Goal: Transaction & Acquisition: Purchase product/service

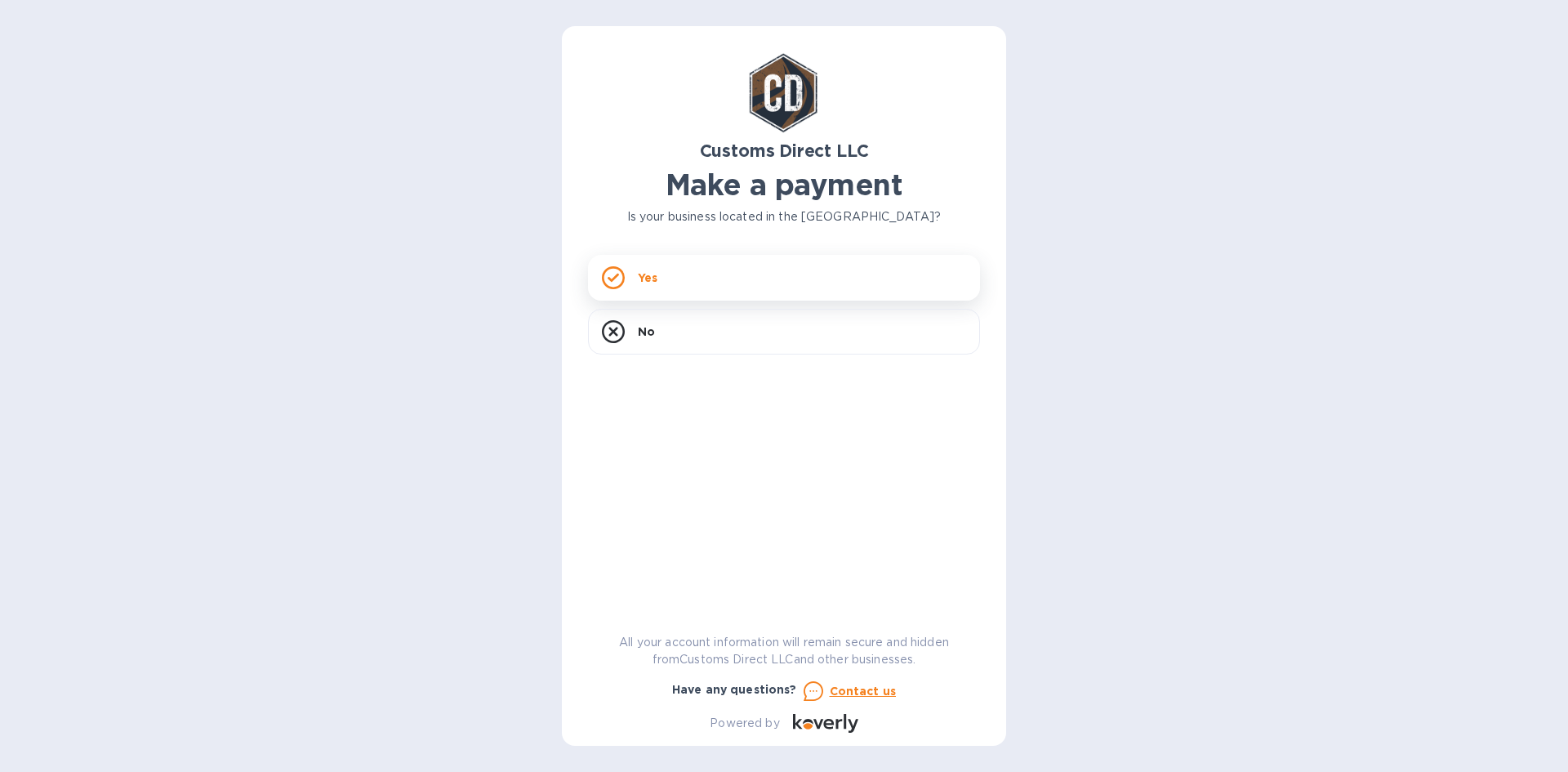
click at [686, 272] on div "Yes" at bounding box center [784, 278] width 392 height 46
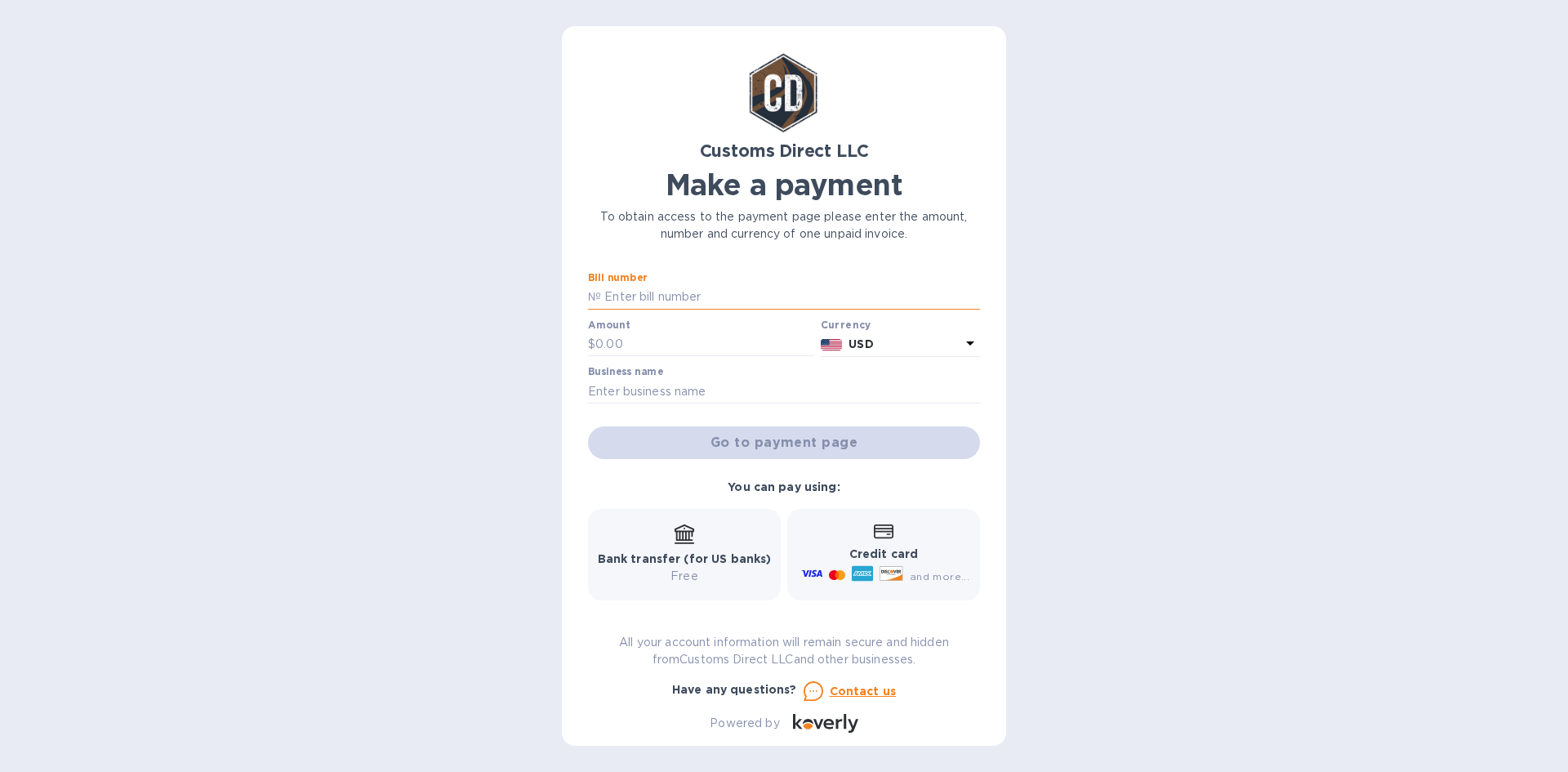
click at [658, 291] on input "text" at bounding box center [791, 296] width 379 height 24
paste input "B00055726"
type input "B00055726"
click at [616, 342] on input "text" at bounding box center [704, 344] width 219 height 24
type input "325"
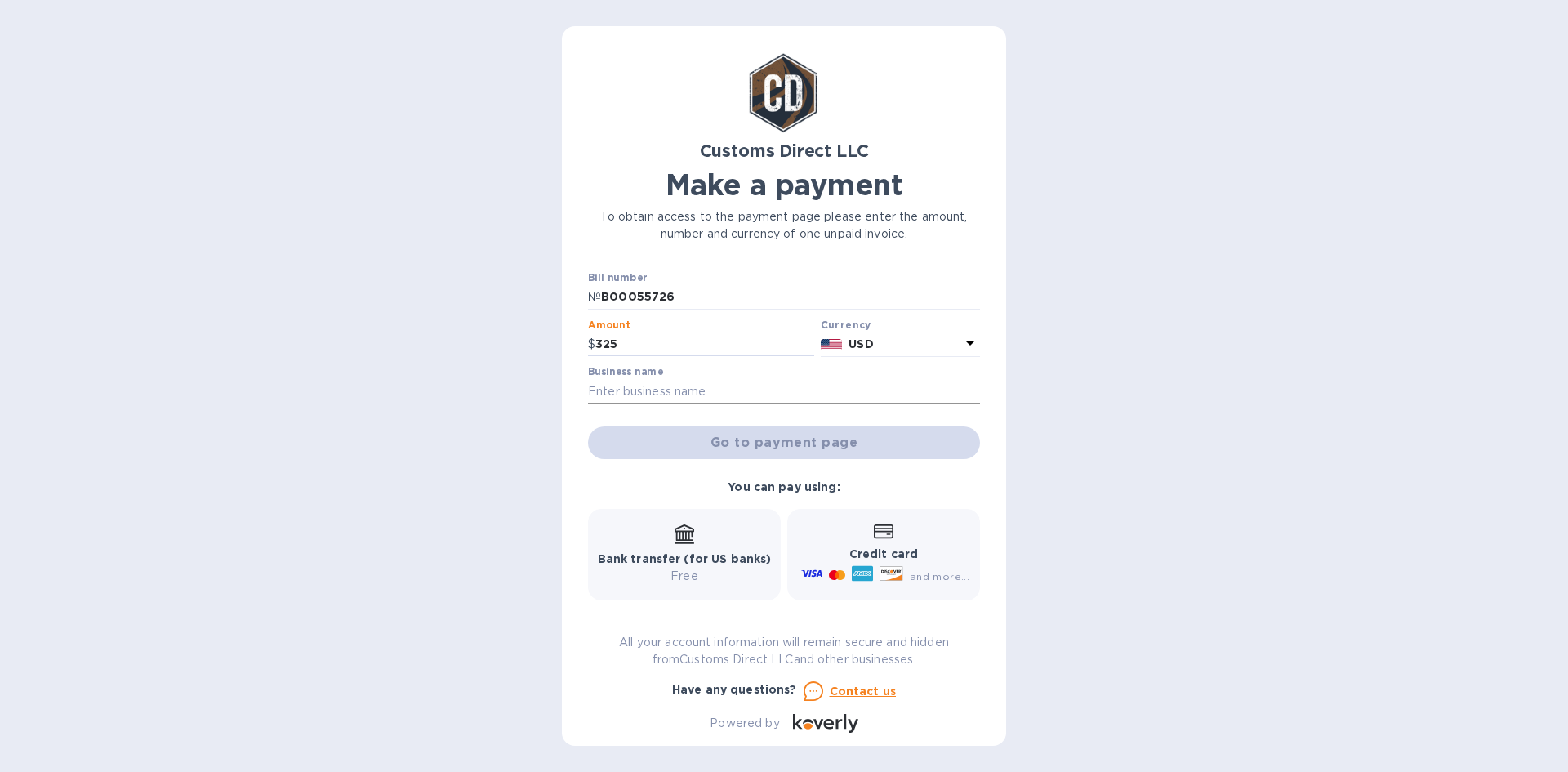
click at [697, 387] on input "text" at bounding box center [784, 391] width 392 height 24
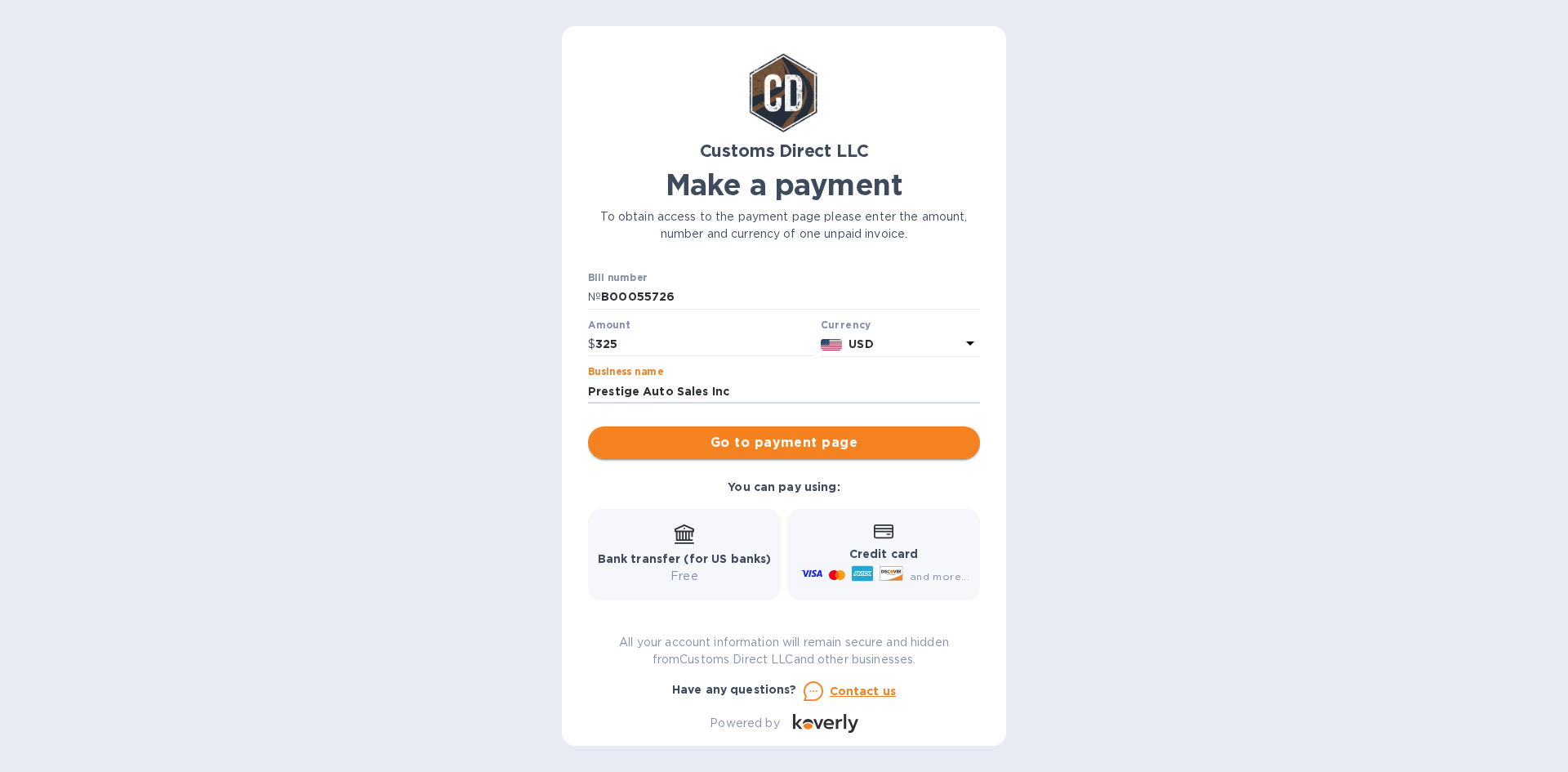
type input "Prestige Auto Sales Inc"
click at [813, 454] on button "Go to payment page" at bounding box center [784, 443] width 392 height 33
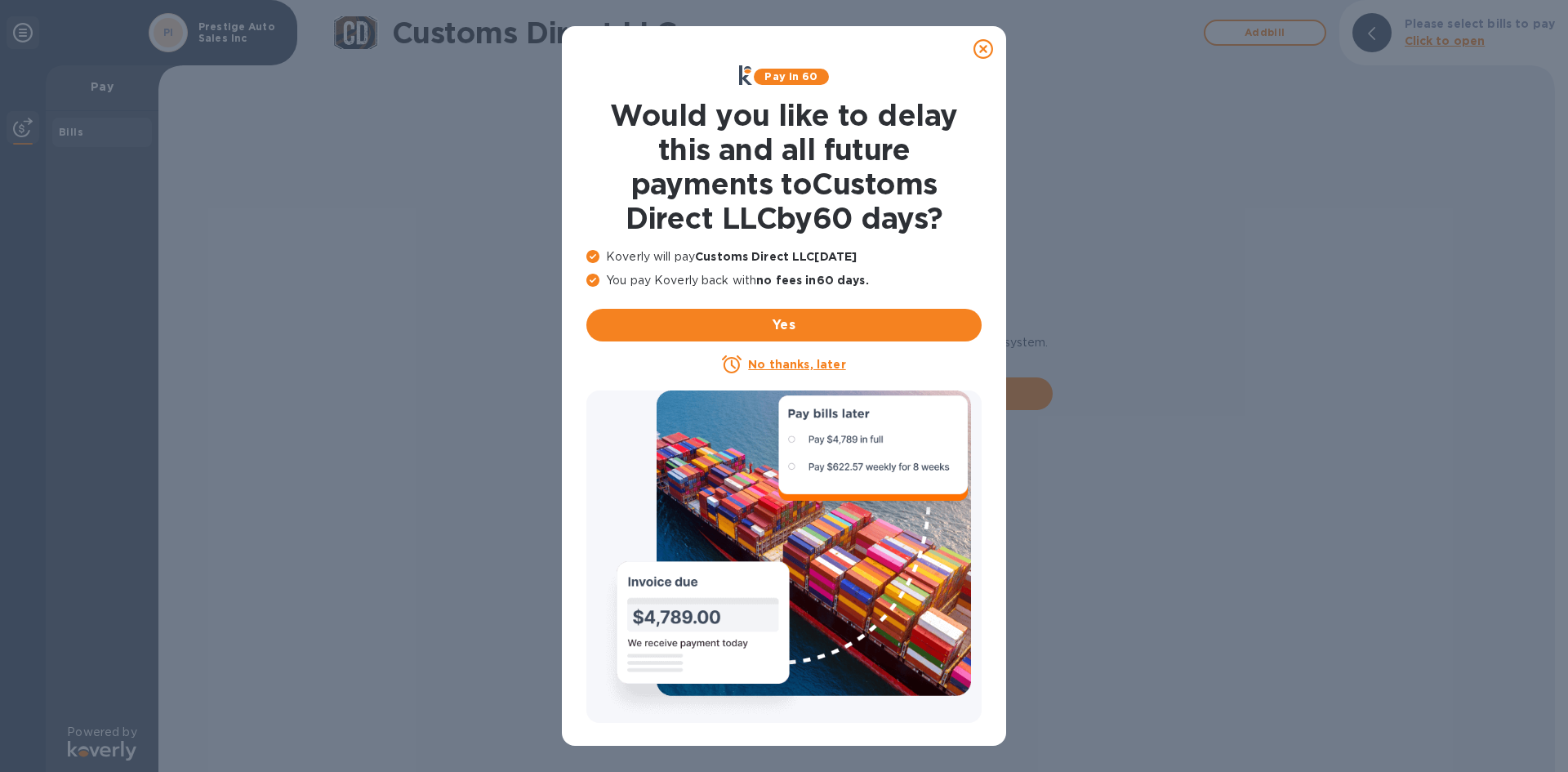
click at [791, 370] on u "No thanks, later" at bounding box center [796, 364] width 97 height 13
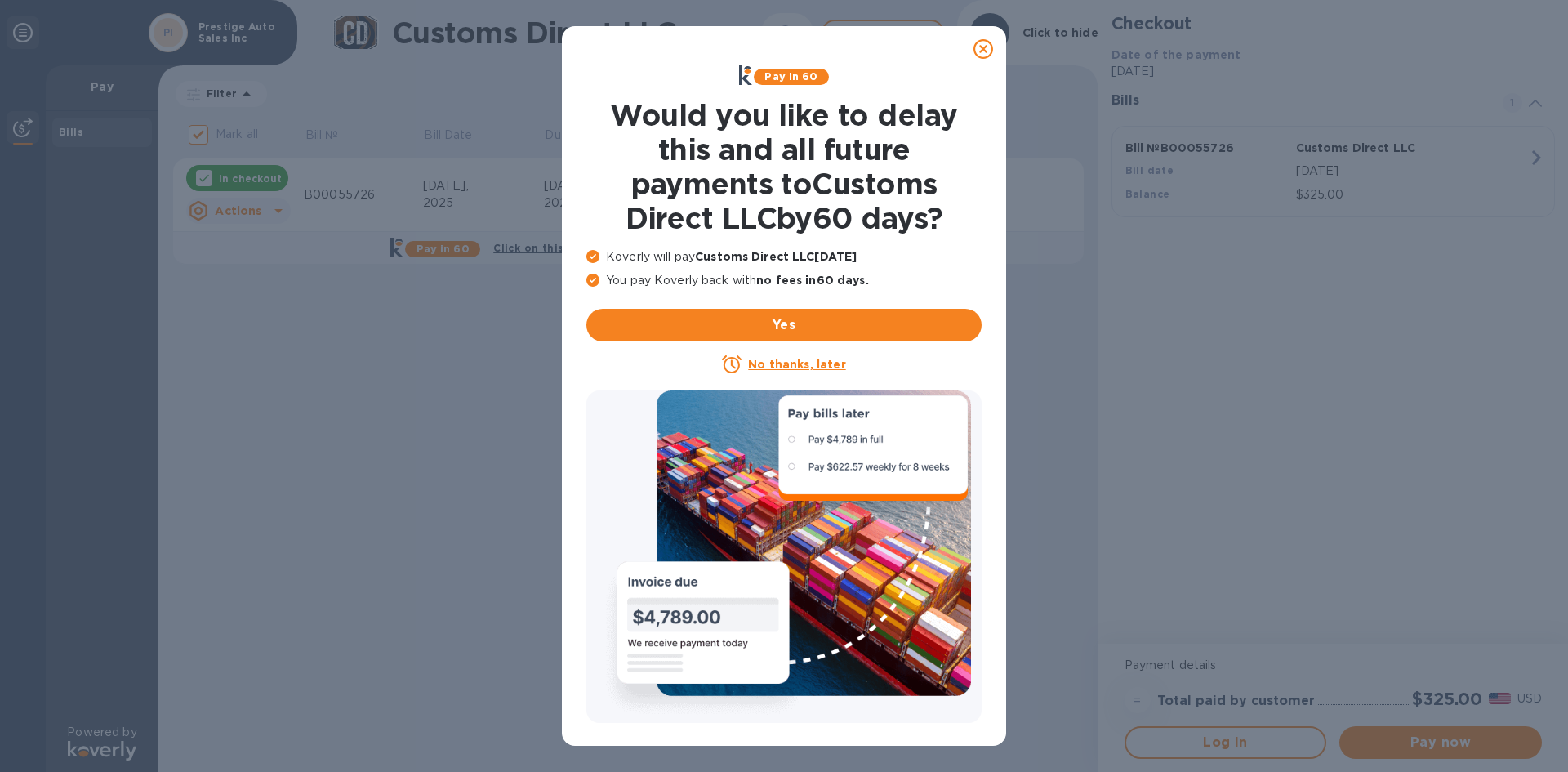
click at [981, 48] on icon at bounding box center [983, 49] width 20 height 20
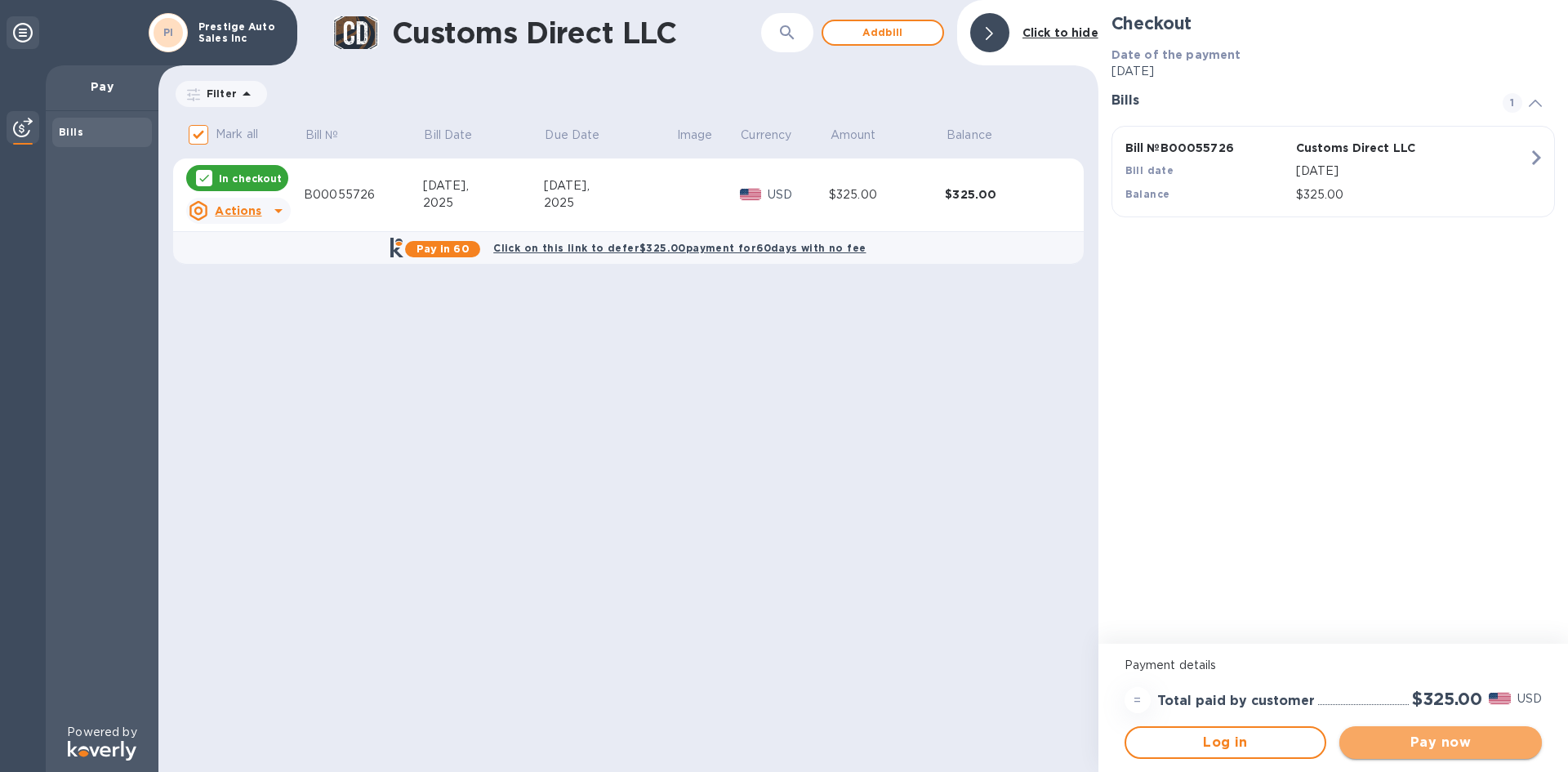
click at [1454, 744] on span "Pay now" at bounding box center [1440, 743] width 177 height 20
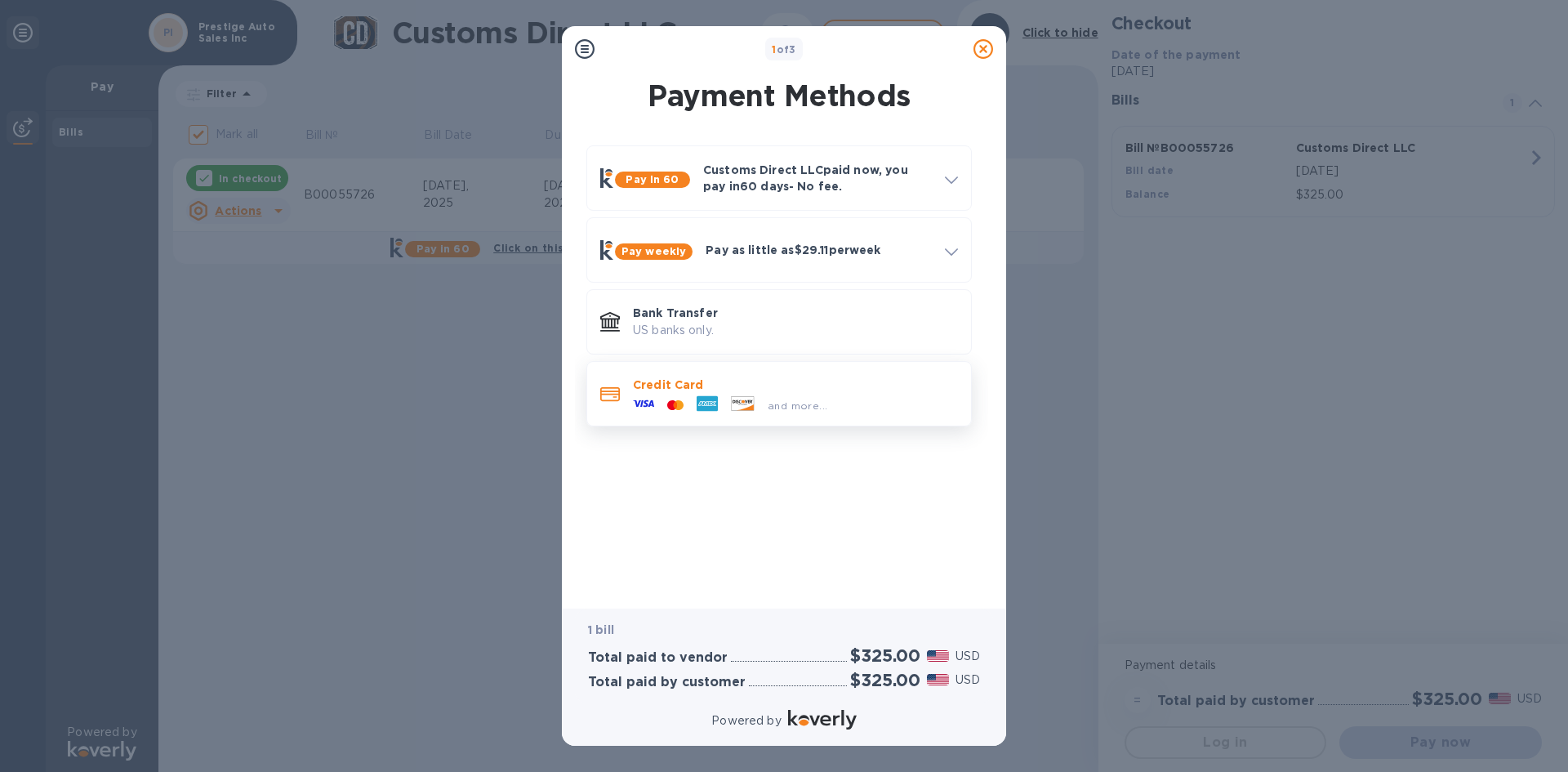
click at [679, 396] on div "and more..." at bounding box center [730, 404] width 207 height 24
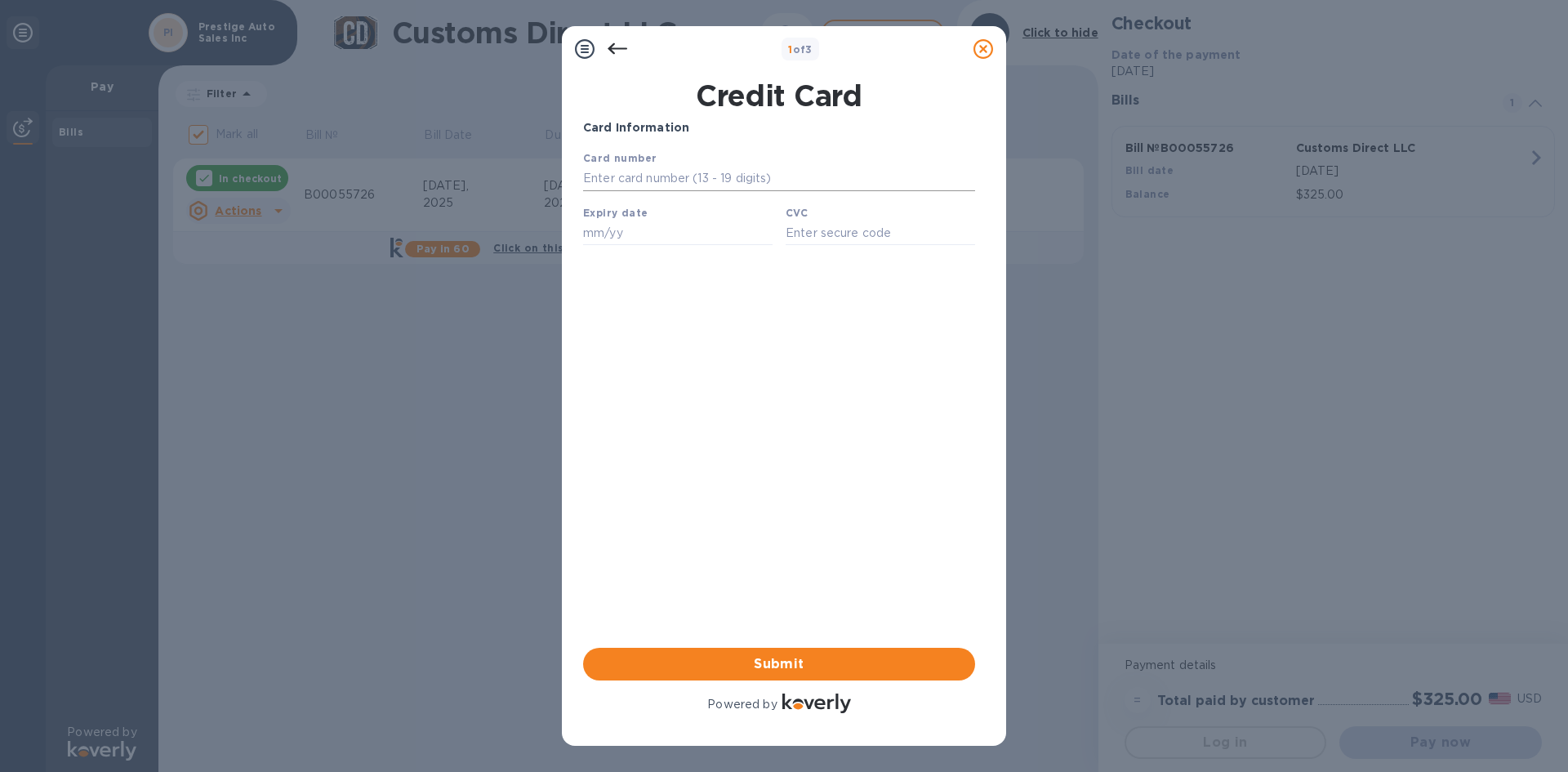
click at [647, 173] on input "text" at bounding box center [778, 178] width 392 height 24
type input "[CREDIT_CARD_NUMBER]"
type input "04/28"
type input "169"
click at [782, 665] on span "Submit" at bounding box center [779, 664] width 366 height 20
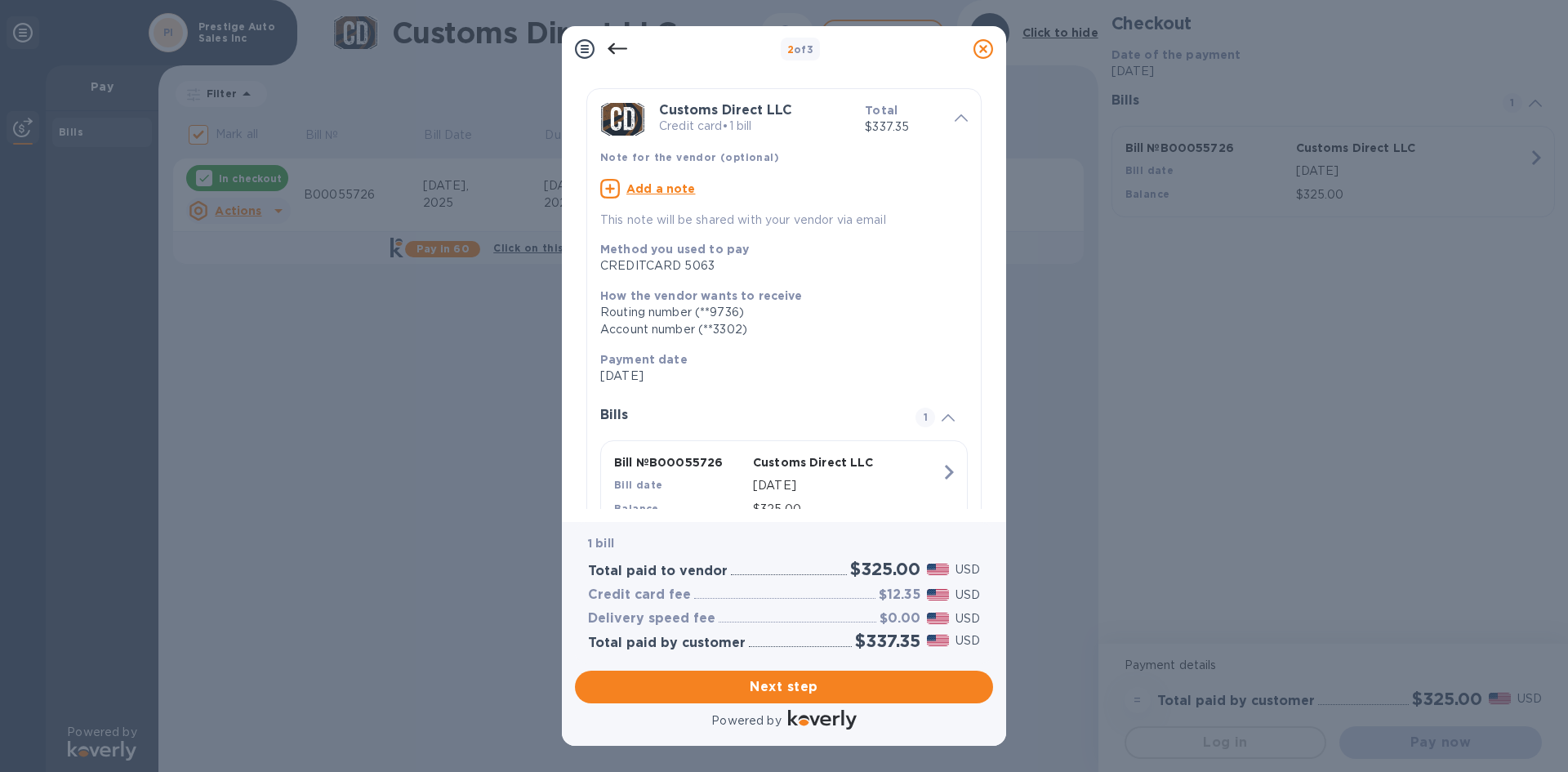
scroll to position [105, 0]
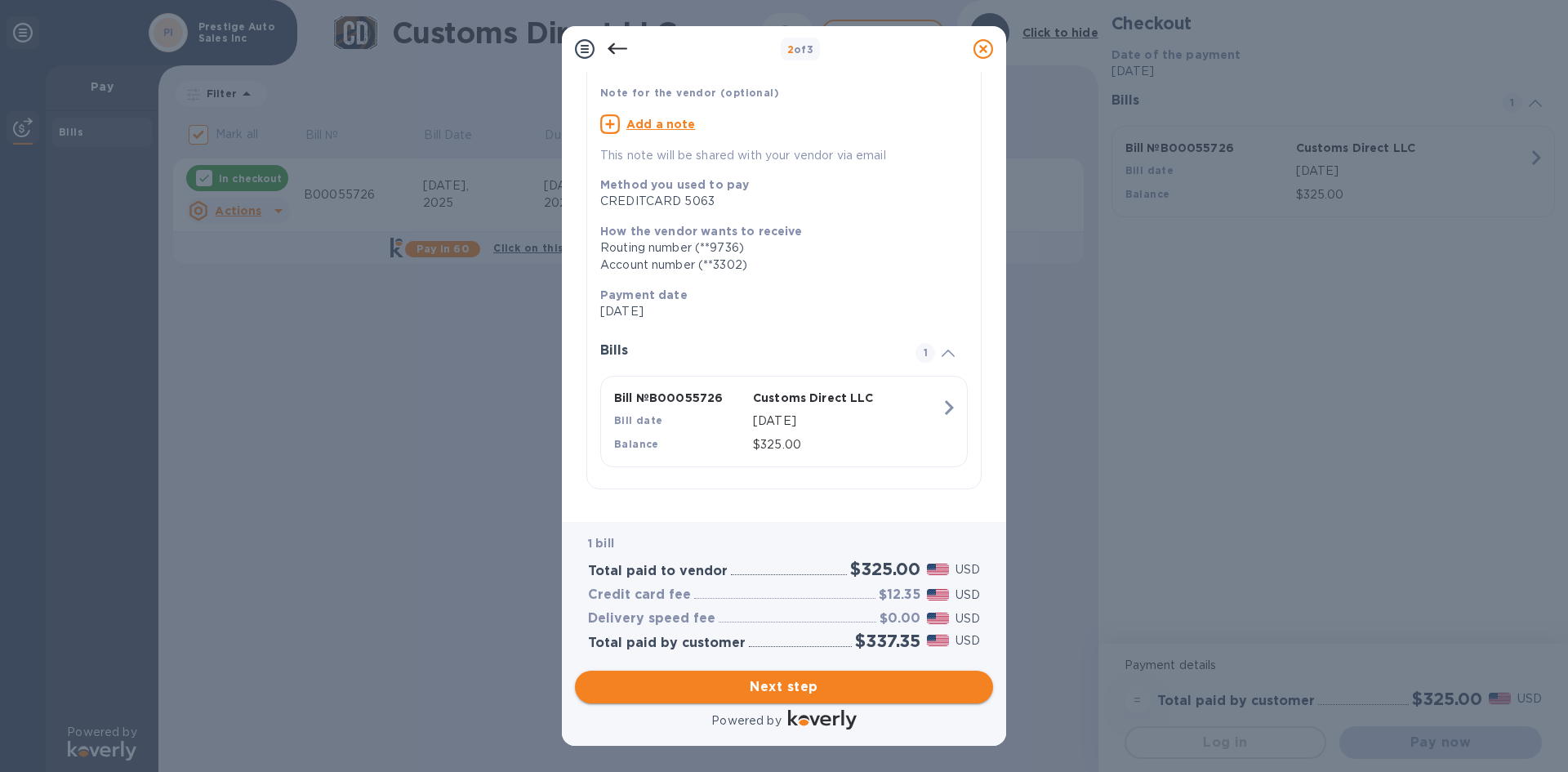
click at [824, 679] on span "Next step" at bounding box center [784, 687] width 392 height 20
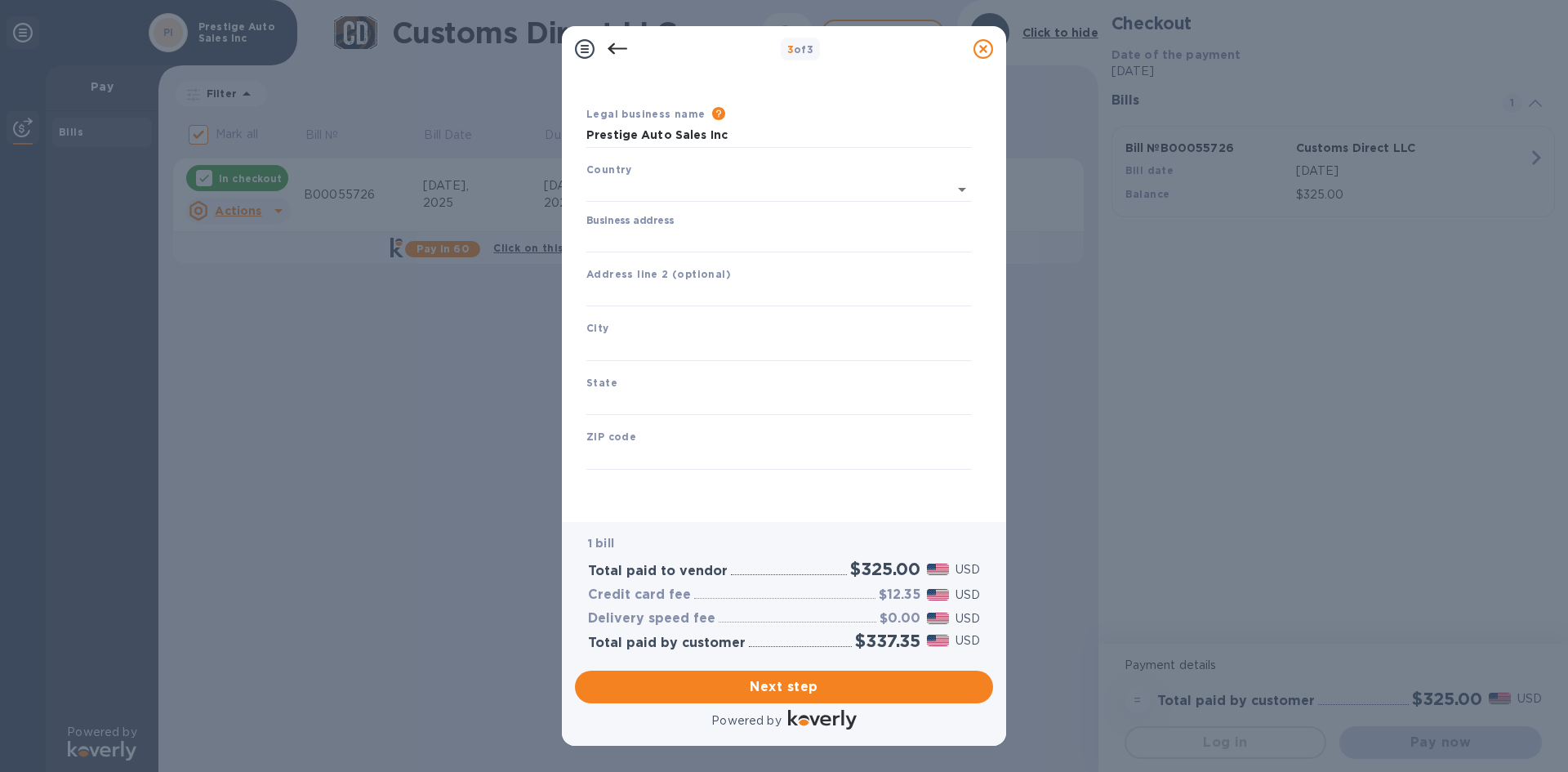
type input "[GEOGRAPHIC_DATA]"
click at [646, 240] on input "Business address" at bounding box center [779, 239] width 386 height 24
type input "1481 Montauk Hwy"
click at [626, 347] on input "text" at bounding box center [779, 348] width 386 height 24
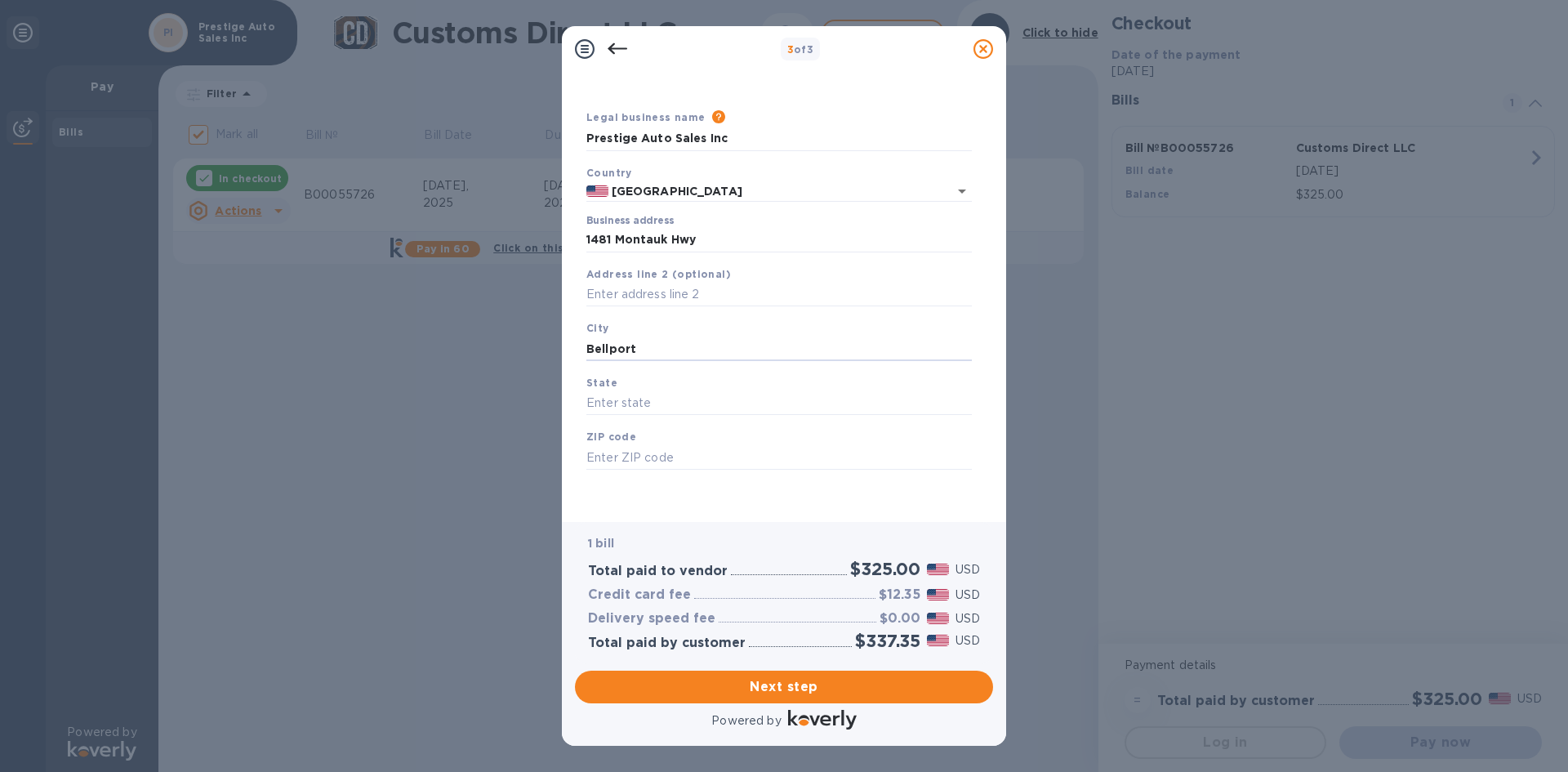
type input "Bellport"
type input "1"
type input "[US_STATE]"
type input "11713"
click at [811, 682] on span "Next step" at bounding box center [784, 687] width 392 height 20
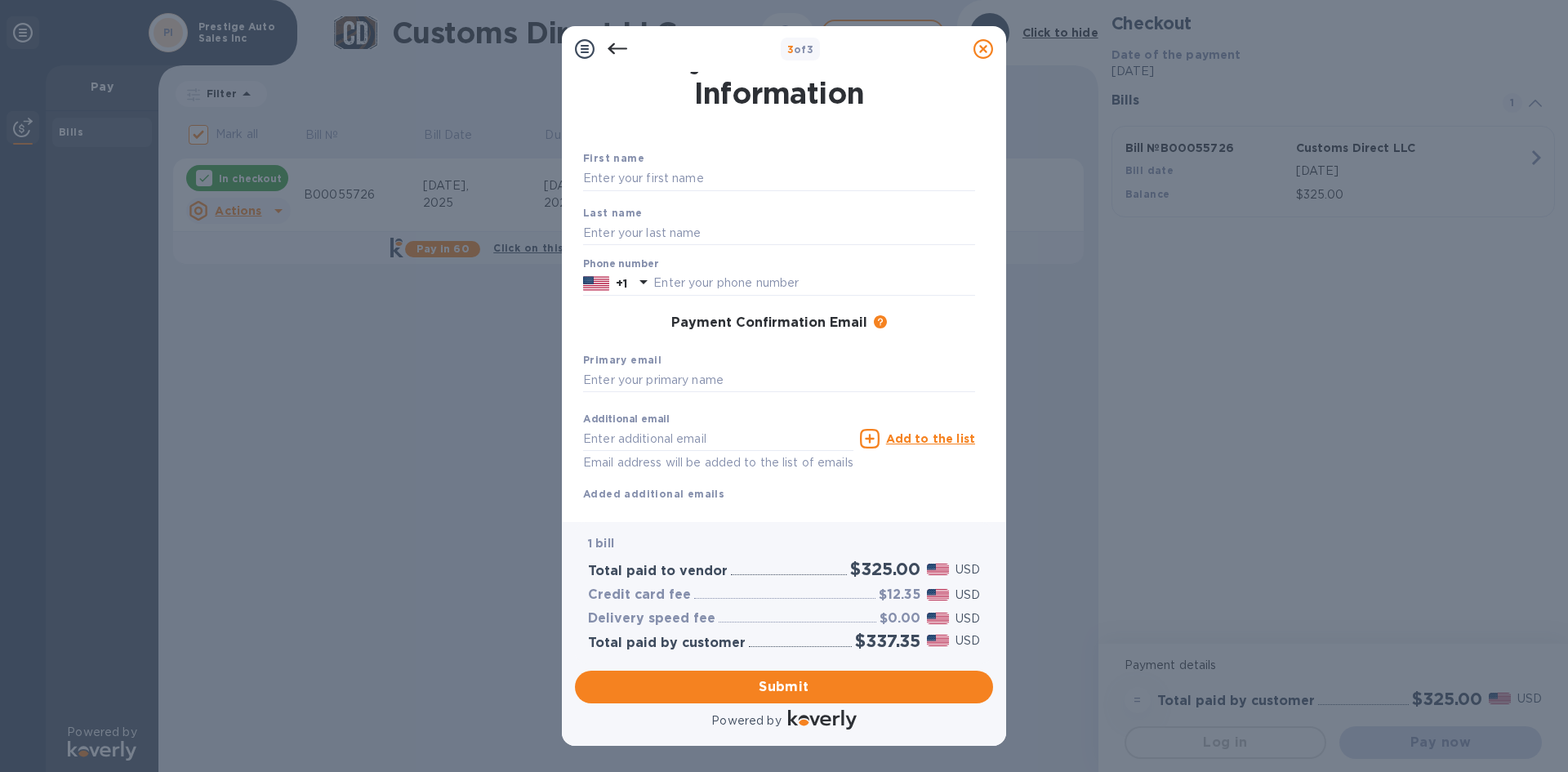
scroll to position [65, 0]
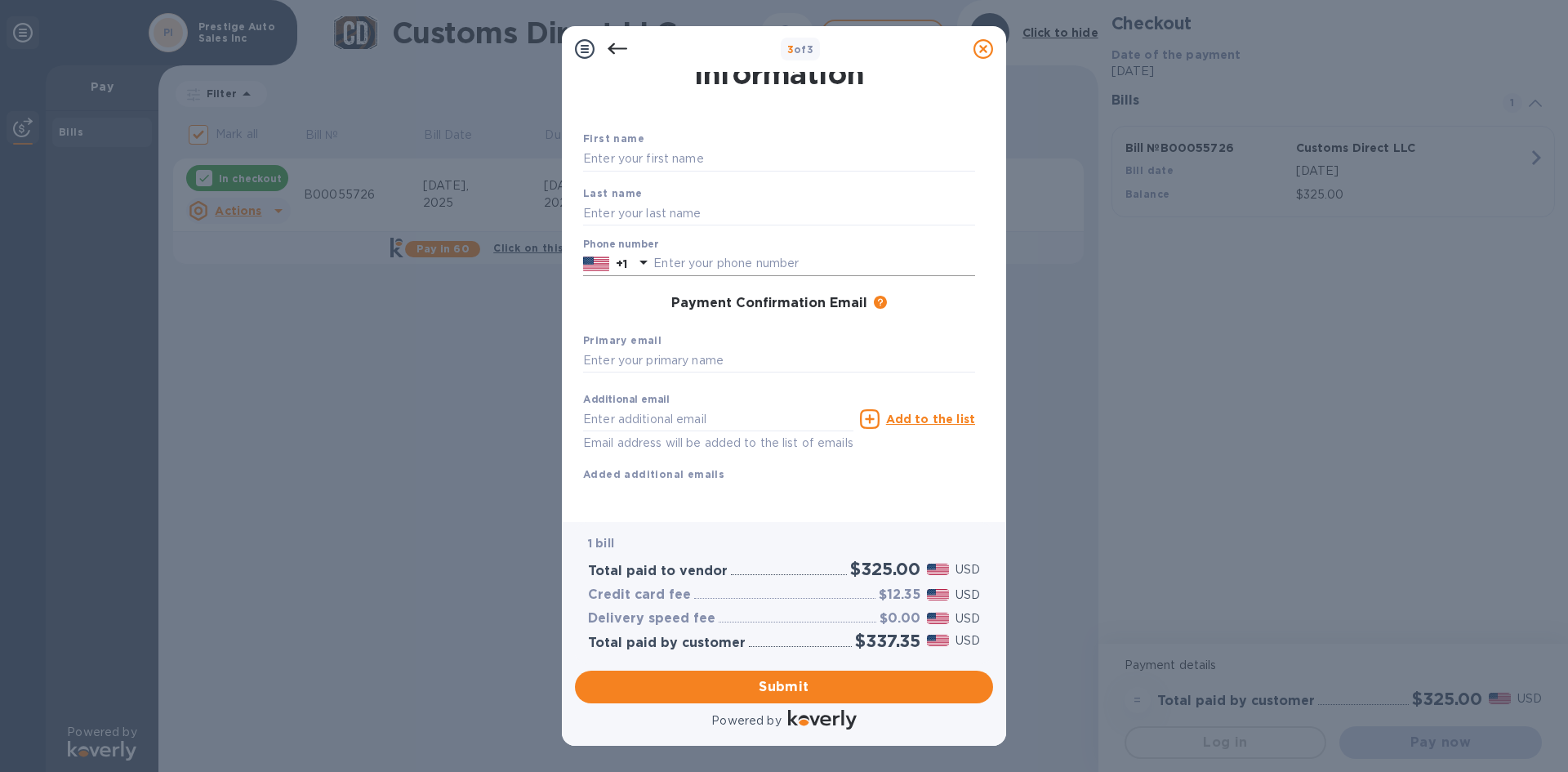
click at [773, 252] on input "text" at bounding box center [814, 263] width 322 height 24
click at [708, 147] on input "text" at bounding box center [778, 159] width 392 height 24
type input "[PERSON_NAME]"
type input "6317084790"
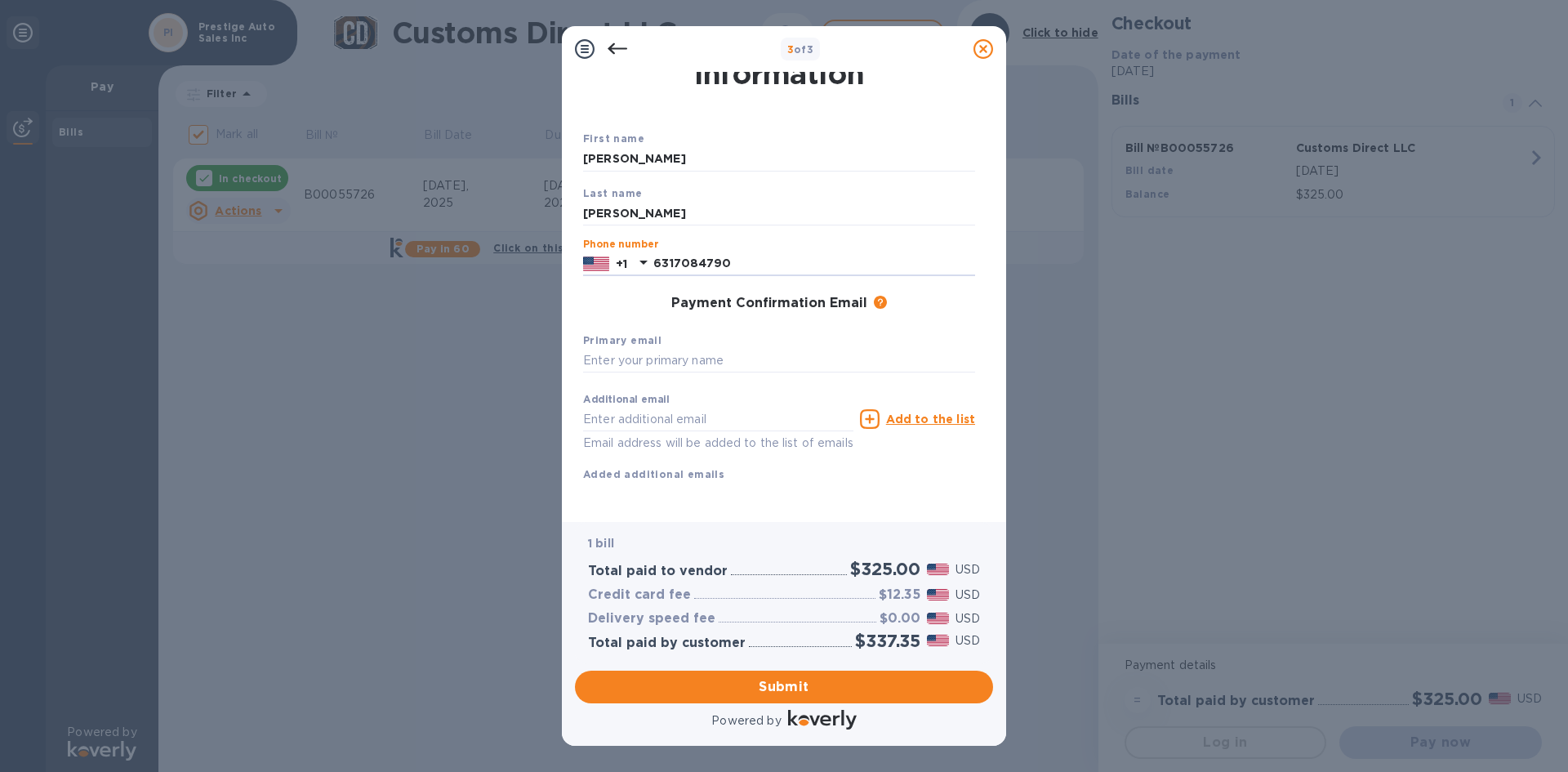
type input "[EMAIL_ADDRESS][DOMAIN_NAME]"
type input "6317084790"
click at [699, 349] on input "text" at bounding box center [778, 361] width 392 height 24
type input "r"
drag, startPoint x: 788, startPoint y: 400, endPoint x: 485, endPoint y: 394, distance: 303.1
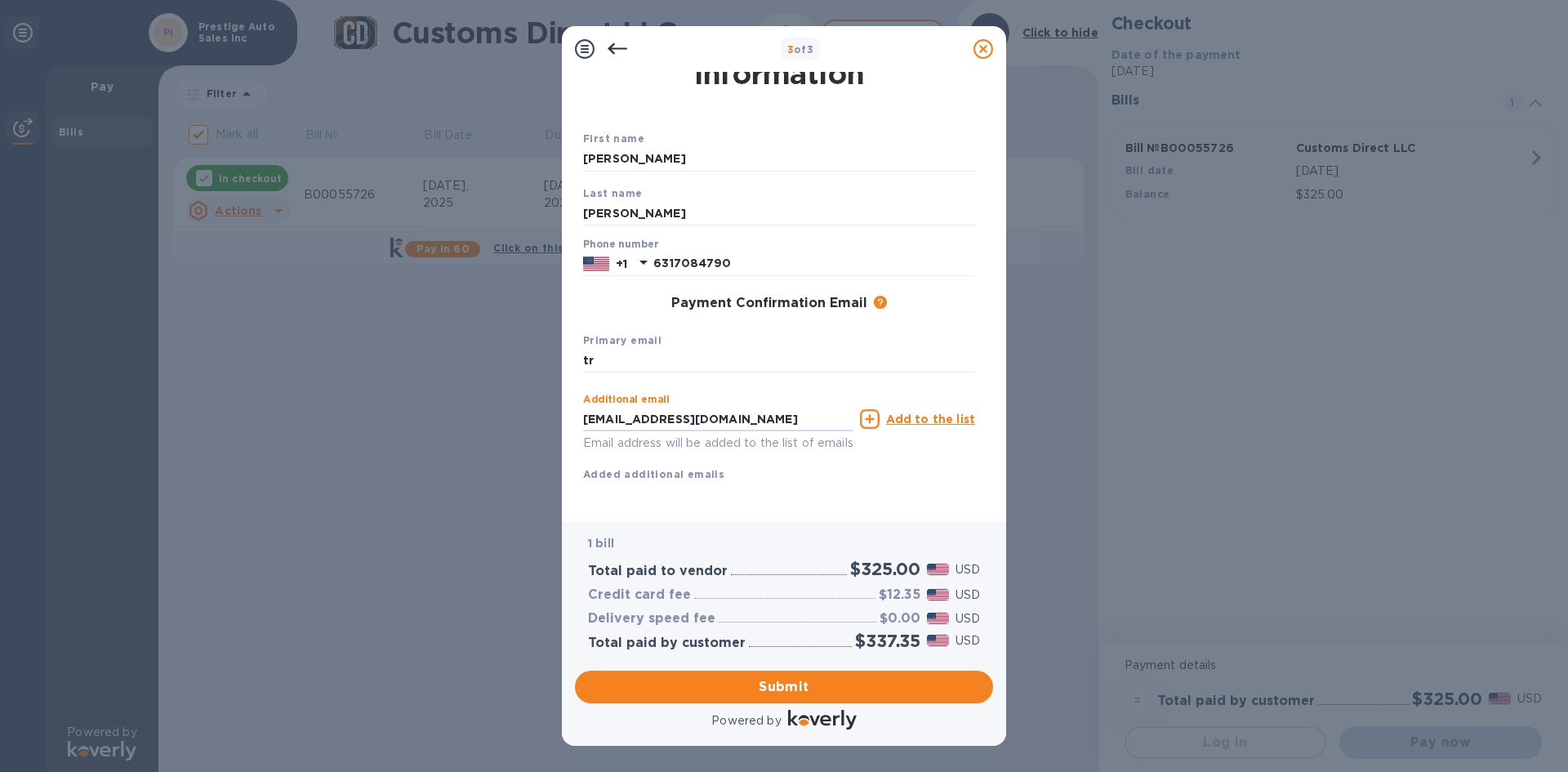
click at [485, 394] on div "3 of 3 Payment Contact Information First name [PERSON_NAME] Last name [PERSON_N…" at bounding box center [784, 386] width 1568 height 772
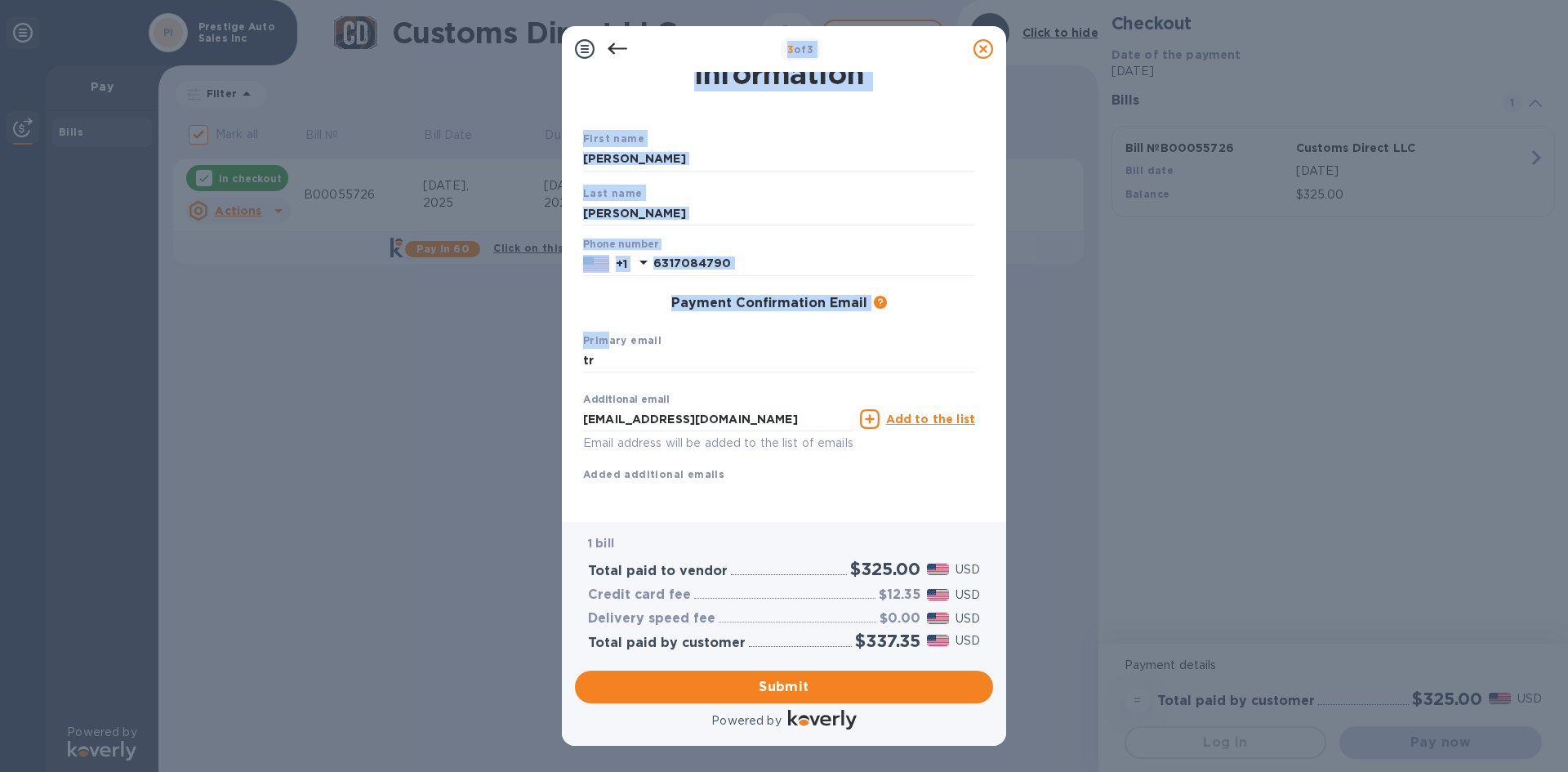
drag, startPoint x: 607, startPoint y: 325, endPoint x: 370, endPoint y: 301, distance: 238.2
click at [468, 312] on div "3 of 3 Payment Contact Information First name [PERSON_NAME] Last name [PERSON_N…" at bounding box center [784, 386] width 1568 height 772
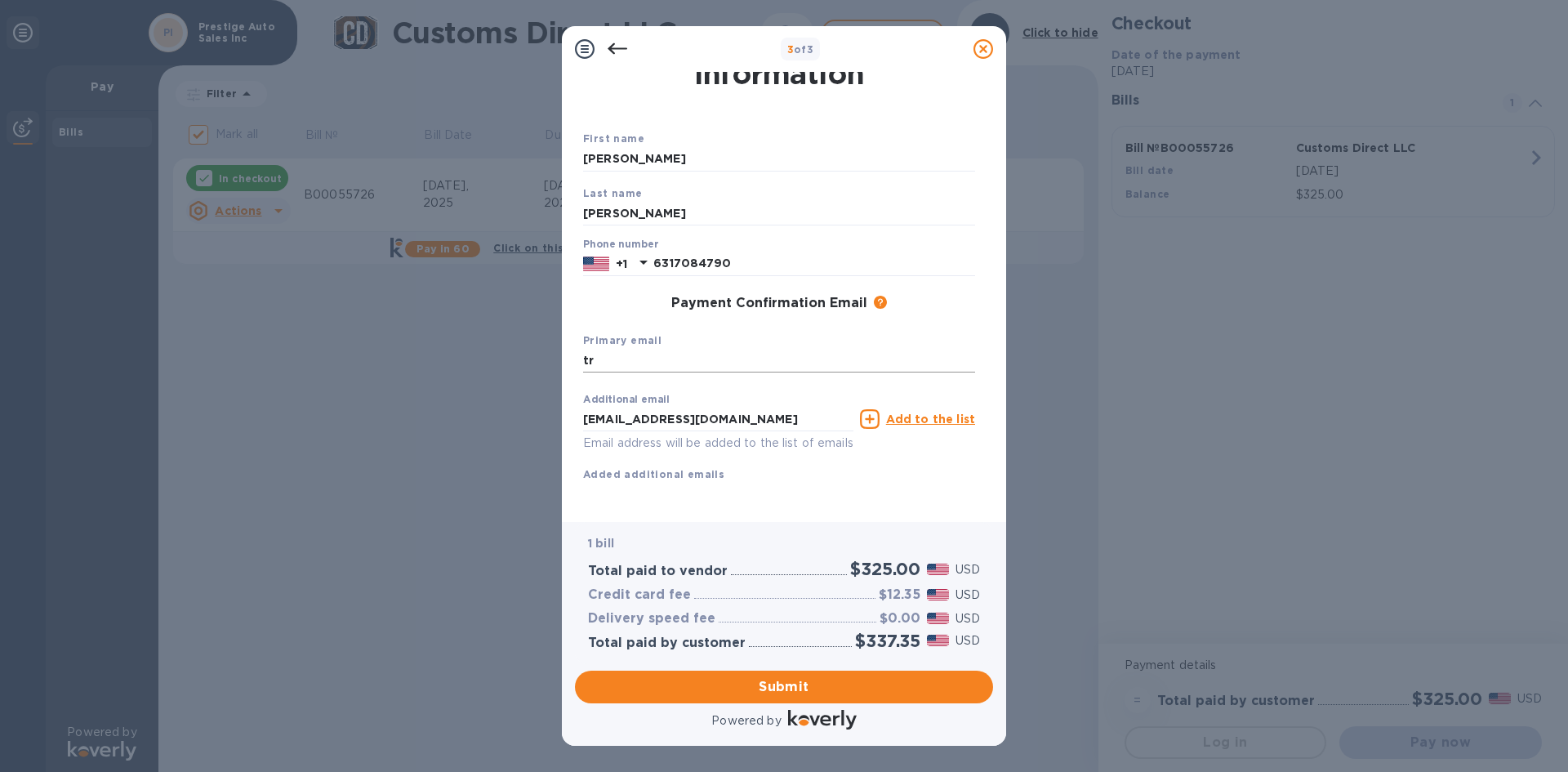
click at [621, 349] on input "tr" at bounding box center [778, 361] width 392 height 24
type input "t"
paste input "[EMAIL_ADDRESS][DOMAIN_NAME]"
type input "[EMAIL_ADDRESS][DOMAIN_NAME]"
click at [803, 683] on span "Submit" at bounding box center [784, 687] width 392 height 20
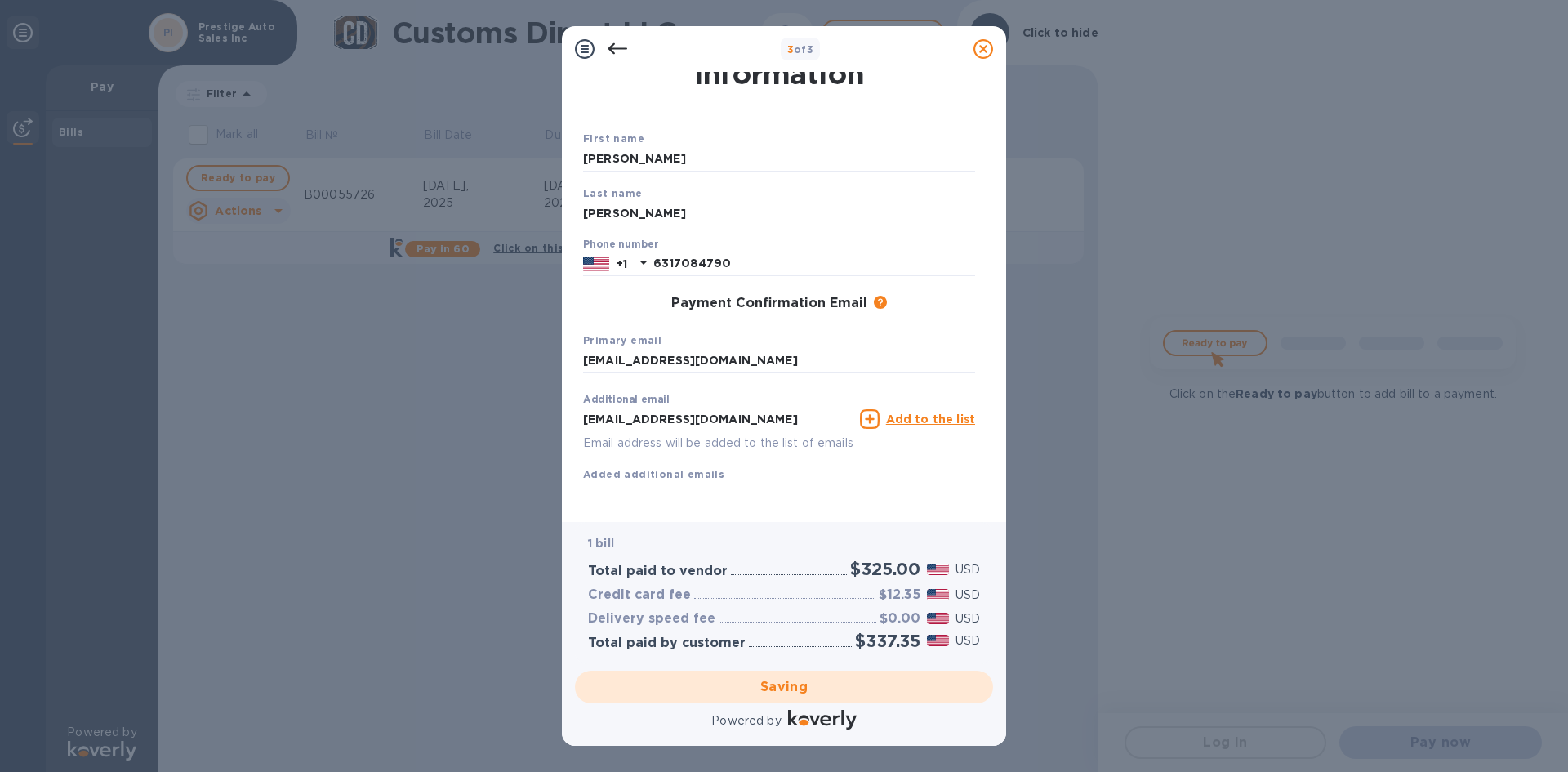
checkbox input "false"
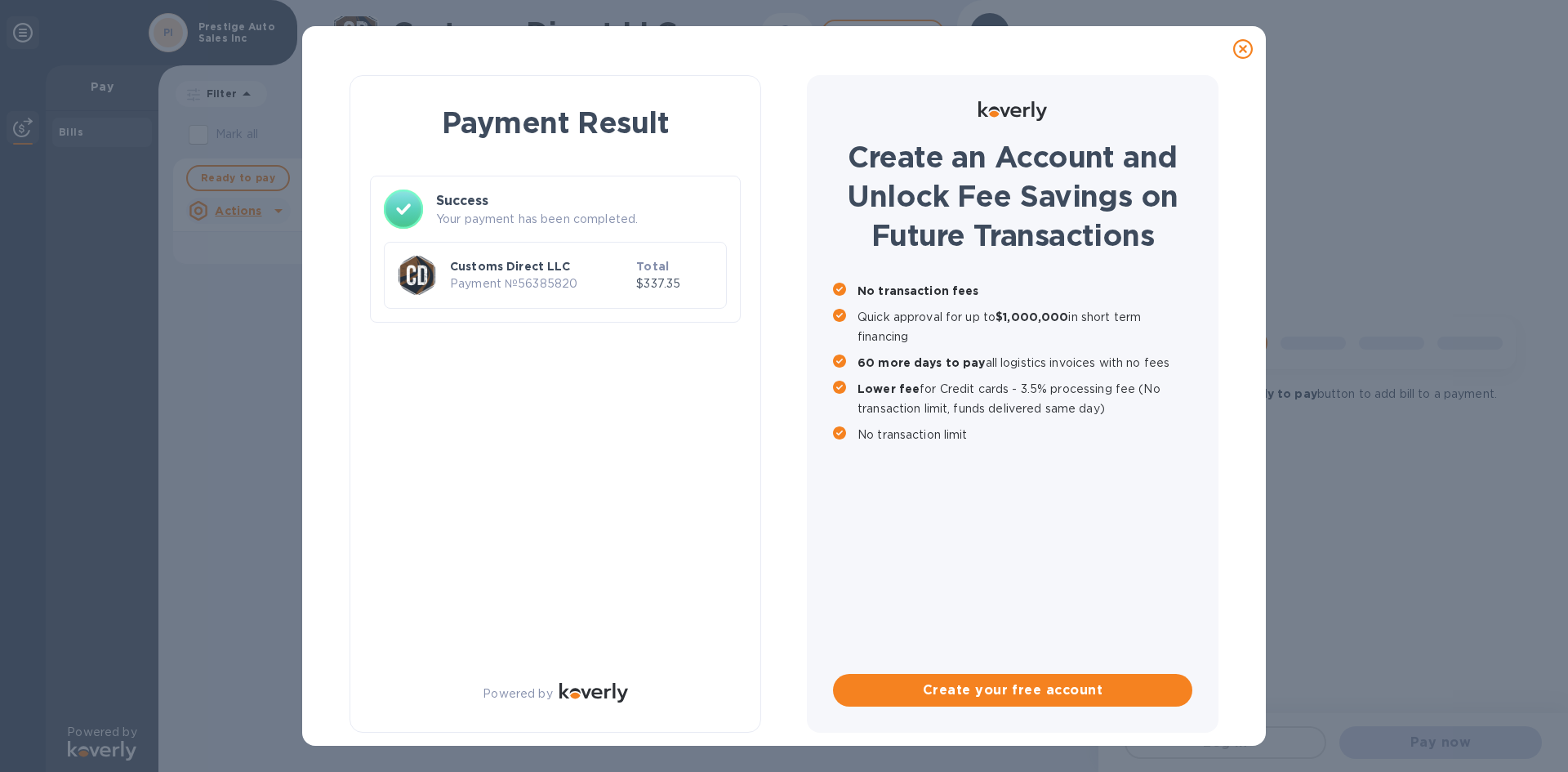
scroll to position [0, 0]
